Goal: Find specific page/section: Find specific page/section

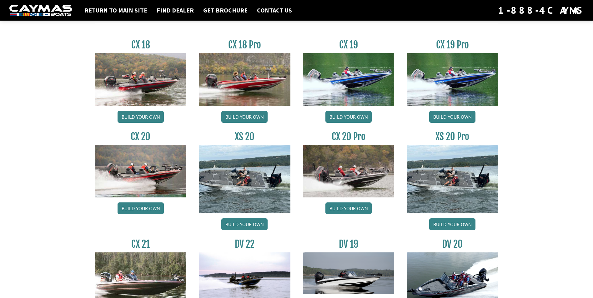
scroll to position [531, 0]
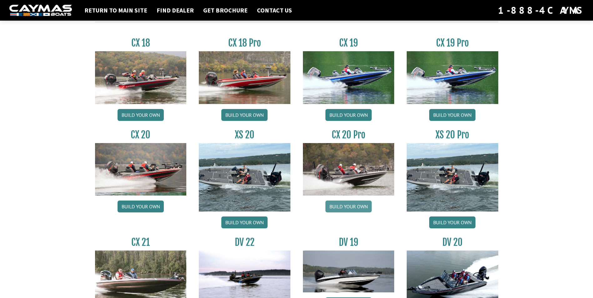
click at [348, 205] on link "Build your own" at bounding box center [348, 207] width 46 height 12
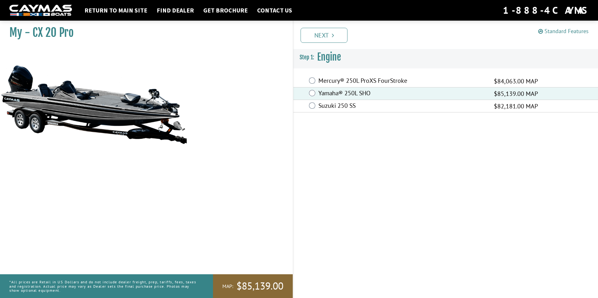
click at [570, 31] on link "Standard Features" at bounding box center [563, 31] width 50 height 7
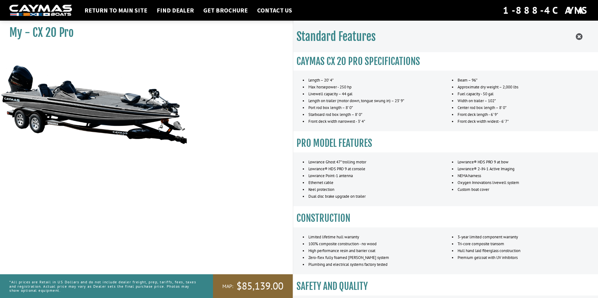
drag, startPoint x: 463, startPoint y: 35, endPoint x: 134, endPoint y: 162, distance: 352.2
click at [134, 162] on div "My - CX 20 Pro MAP:" at bounding box center [143, 167] width 299 height 298
click at [579, 35] on icon at bounding box center [578, 37] width 7 height 8
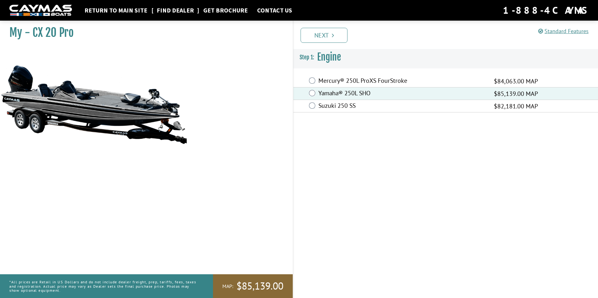
click at [175, 10] on link "Find Dealer" at bounding box center [174, 10] width 43 height 8
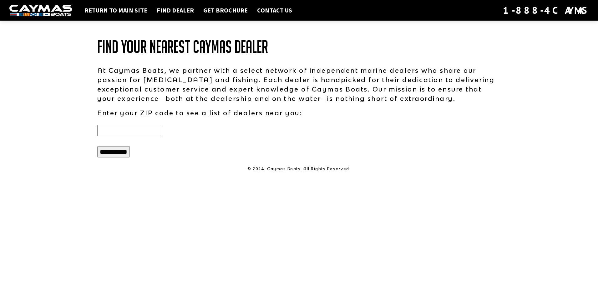
click at [117, 130] on input "text" at bounding box center [129, 130] width 65 height 11
type input "*****"
click at [111, 153] on input "**********" at bounding box center [113, 151] width 33 height 11
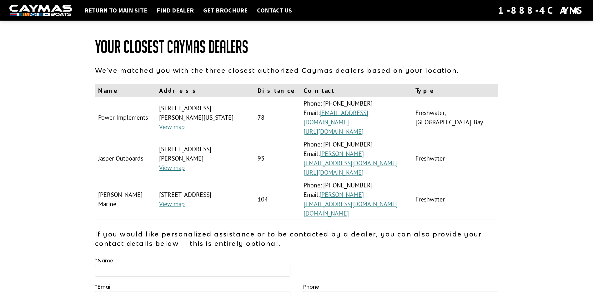
click at [169, 123] on link "View map" at bounding box center [172, 127] width 26 height 8
drag, startPoint x: 214, startPoint y: 194, endPoint x: 218, endPoint y: 200, distance: 7.1
click at [215, 195] on div "Your Closest Caymas Dealers We've matched you with the three closest authorized…" at bounding box center [296, 203] width 403 height 331
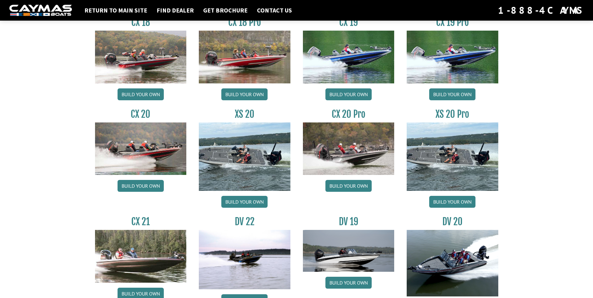
scroll to position [594, 0]
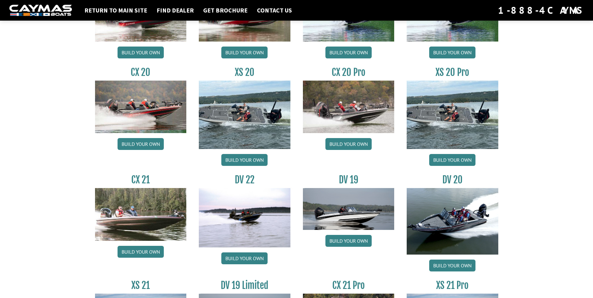
click at [459, 117] on img at bounding box center [453, 115] width 92 height 68
click at [451, 157] on link "Build your own" at bounding box center [452, 160] width 46 height 12
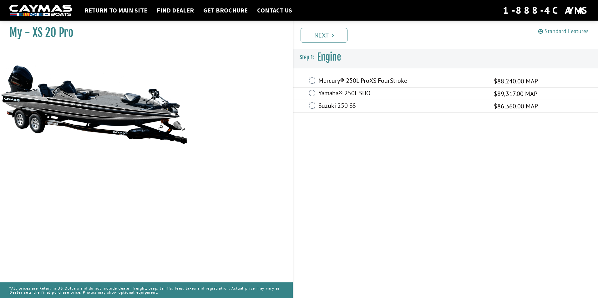
click at [560, 32] on link "Standard Features" at bounding box center [563, 31] width 50 height 7
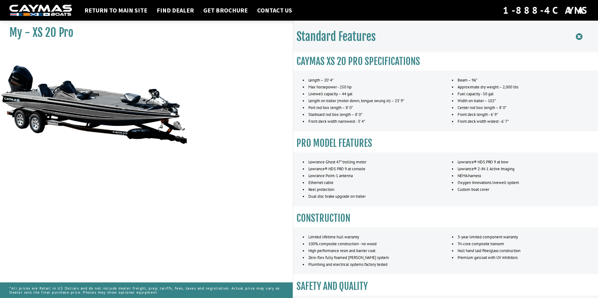
click at [580, 36] on icon at bounding box center [578, 37] width 7 height 8
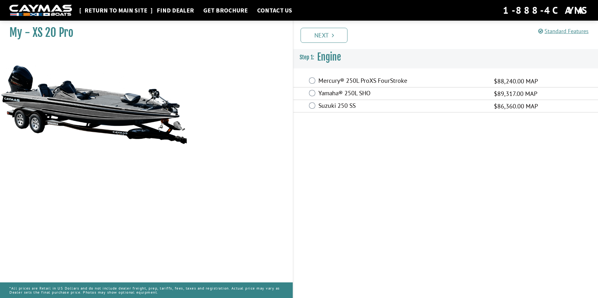
click at [118, 10] on link "Return to main site" at bounding box center [115, 10] width 69 height 8
